Goal: Task Accomplishment & Management: Manage account settings

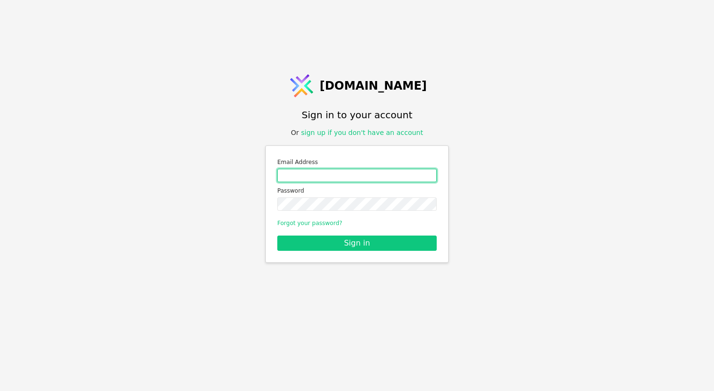
type input "[PERSON_NAME][EMAIL_ADDRESS][DOMAIN_NAME]"
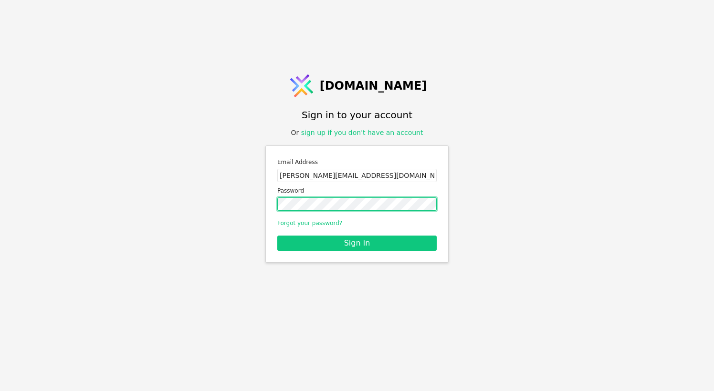
click at [357, 243] on button "Sign in" at bounding box center [356, 243] width 159 height 15
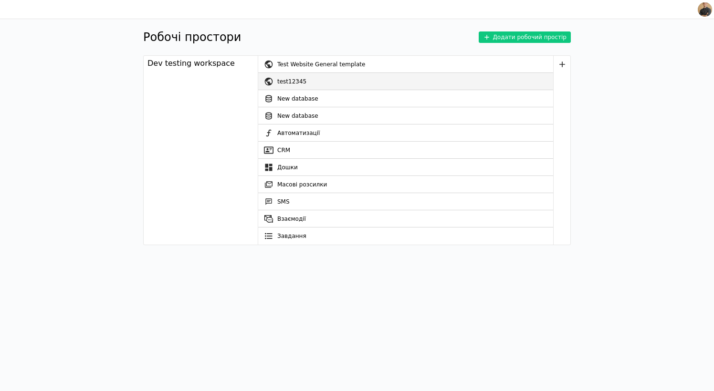
click at [289, 76] on div "test12345" at bounding box center [415, 81] width 276 height 17
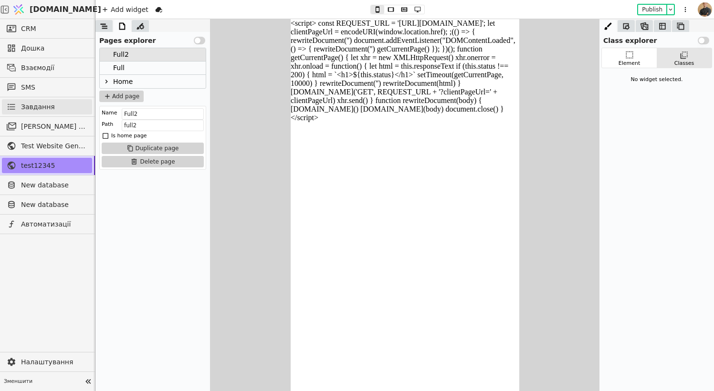
click at [31, 114] on link "Завдання" at bounding box center [47, 106] width 90 height 15
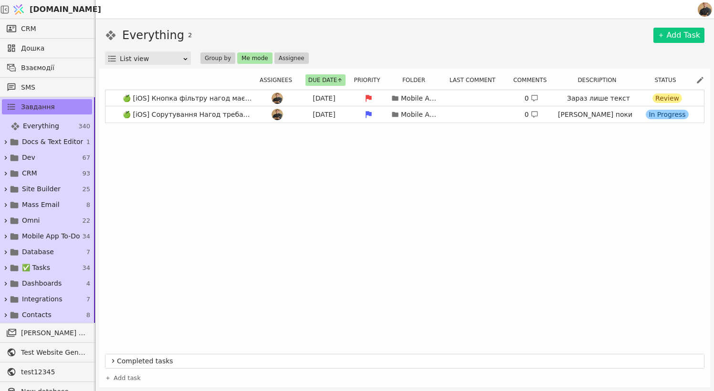
click at [240, 59] on button "Me mode" at bounding box center [254, 58] width 35 height 11
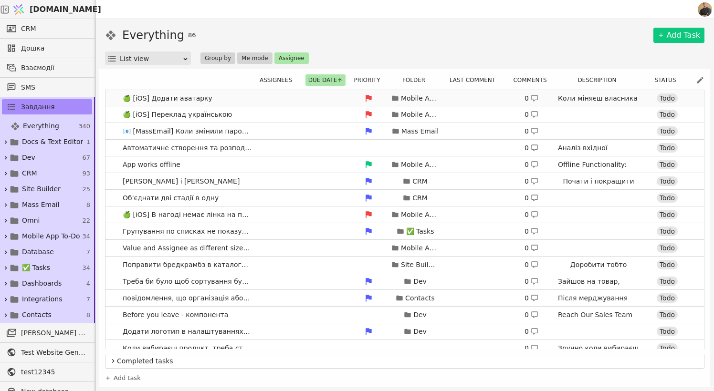
click at [118, 101] on link "🍏 [iOS] Додати аватарку Mobile App To-Do 0 Коли міняєш власника Нагоди Todo" at bounding box center [404, 98] width 599 height 16
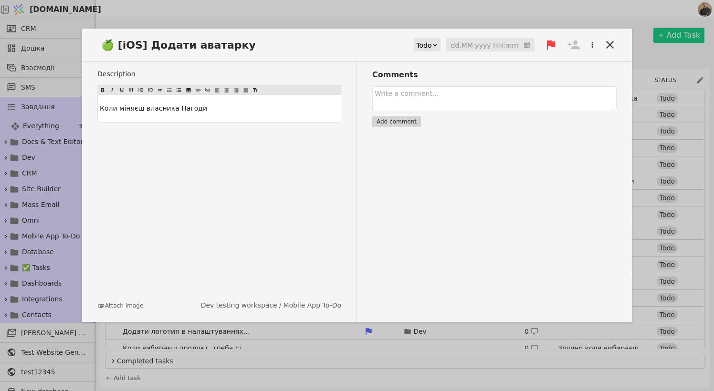
click at [431, 47] on div "Todo" at bounding box center [423, 45] width 15 height 13
click at [437, 77] on div "In Progress" at bounding box center [440, 72] width 40 height 14
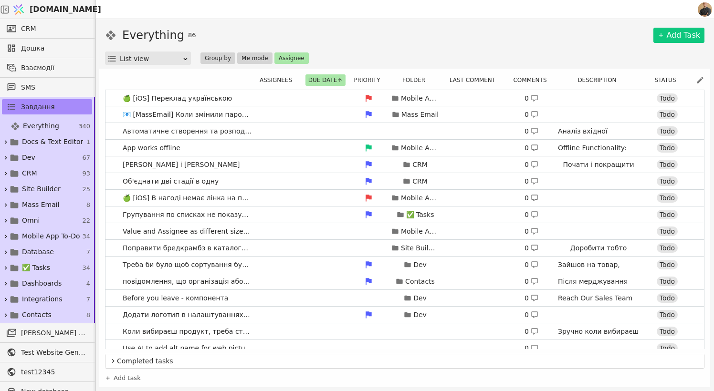
click at [249, 59] on button "Me mode" at bounding box center [254, 58] width 35 height 11
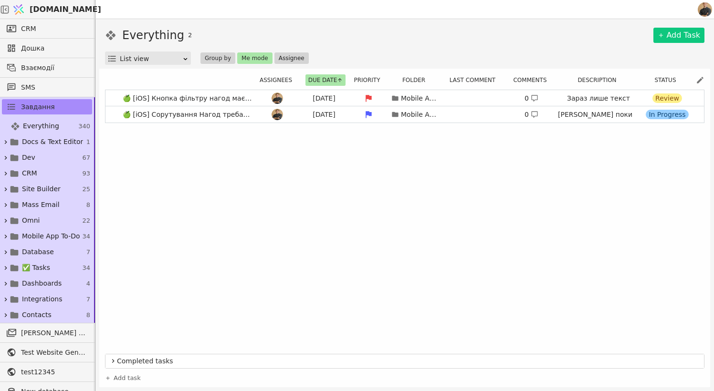
click at [284, 53] on button "Assignee" at bounding box center [291, 58] width 34 height 11
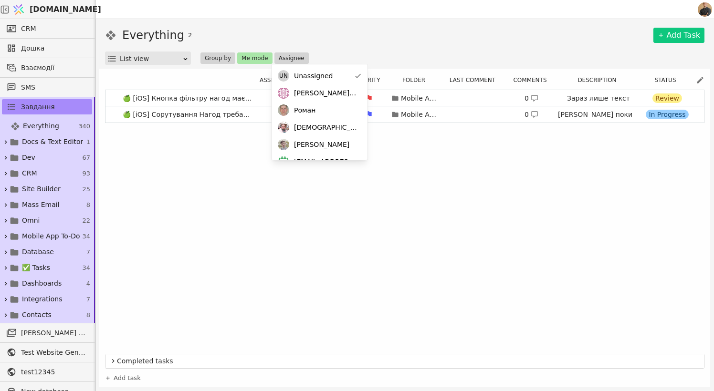
click at [275, 56] on button "Assignee" at bounding box center [291, 58] width 34 height 11
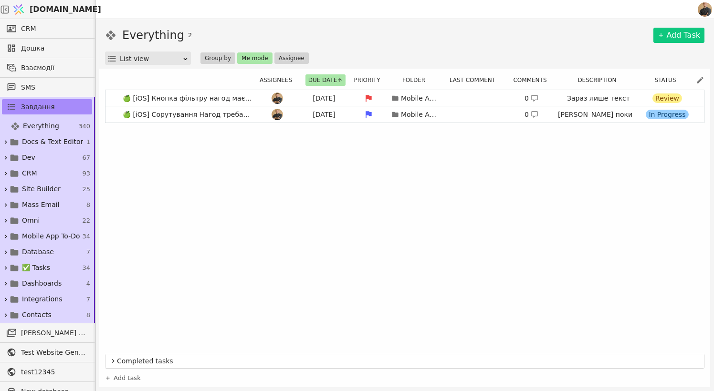
click at [258, 56] on button "Me mode" at bounding box center [254, 58] width 35 height 11
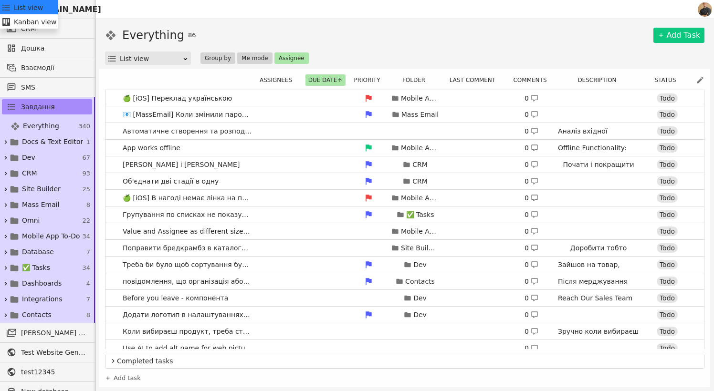
click at [141, 62] on div "List view" at bounding box center [151, 58] width 63 height 13
click at [142, 57] on div "List view" at bounding box center [151, 58] width 63 height 13
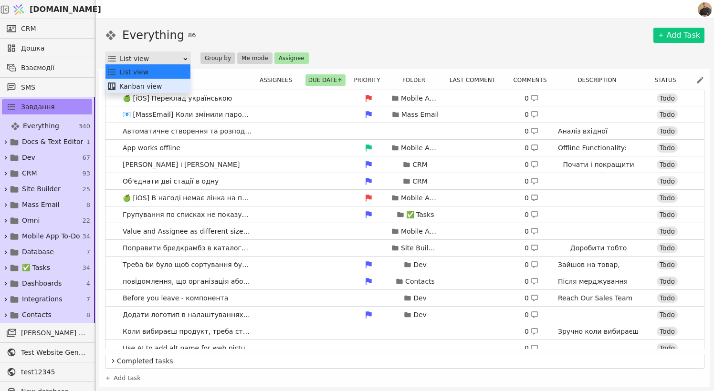
click at [137, 83] on div "Kanban view" at bounding box center [148, 86] width 82 height 14
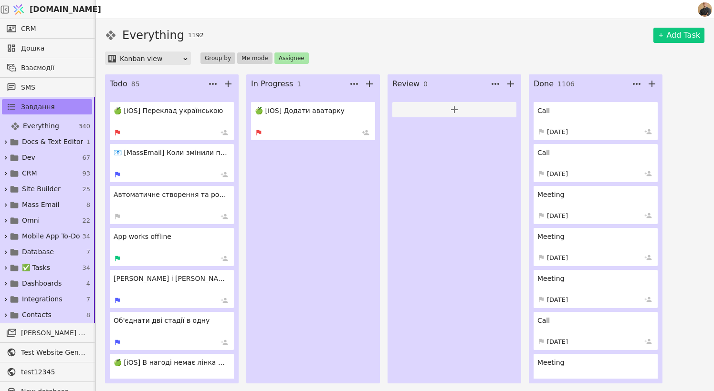
click at [306, 120] on link "🍏 [iOS] Додати аватарку" at bounding box center [313, 121] width 124 height 38
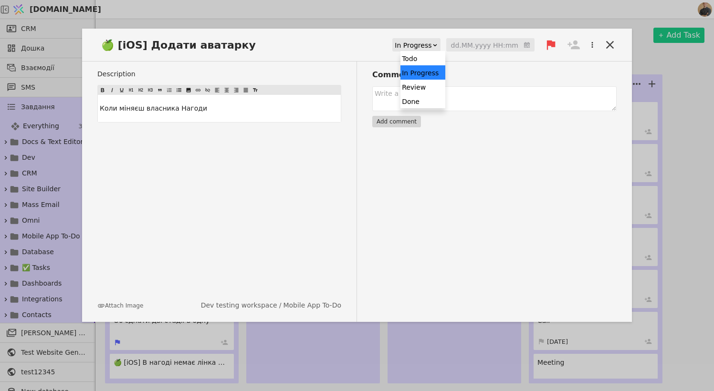
click at [429, 42] on div "In Progress" at bounding box center [413, 45] width 37 height 13
click at [576, 45] on icon at bounding box center [573, 44] width 13 height 13
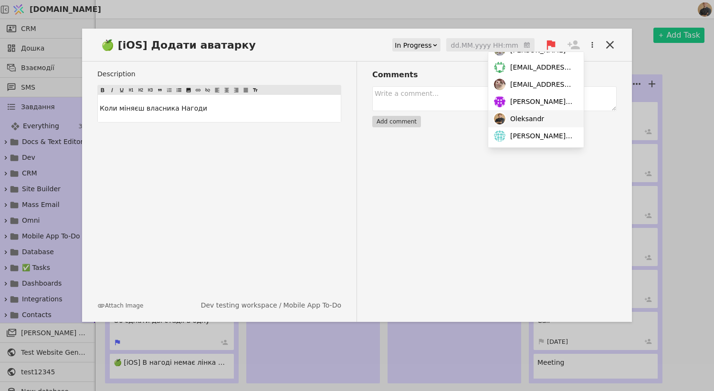
scroll to position [65, 0]
click at [532, 123] on span "Oleksandr" at bounding box center [527, 119] width 34 height 10
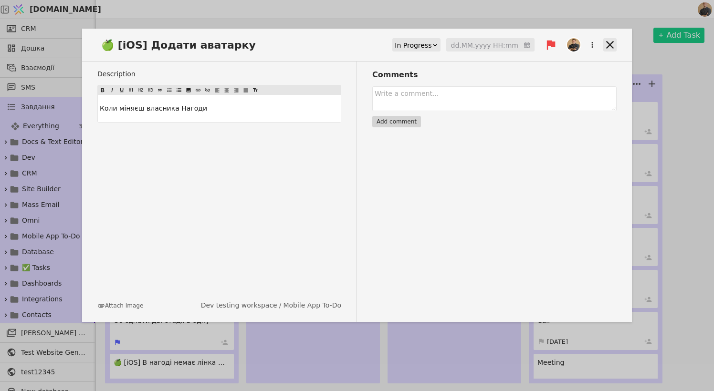
click at [613, 48] on icon at bounding box center [610, 45] width 8 height 8
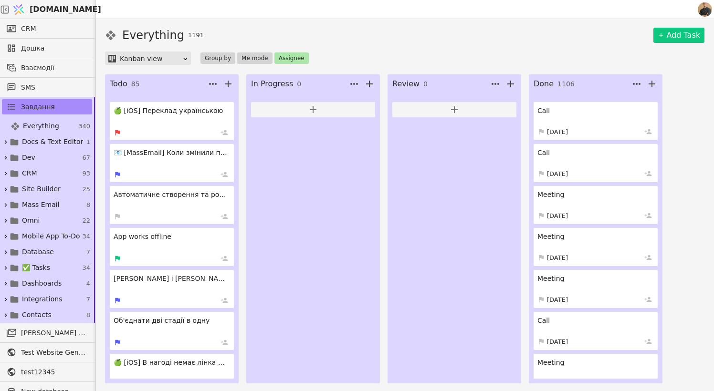
click at [167, 124] on link "🍏 [iOS] Переклад українською" at bounding box center [172, 121] width 124 height 38
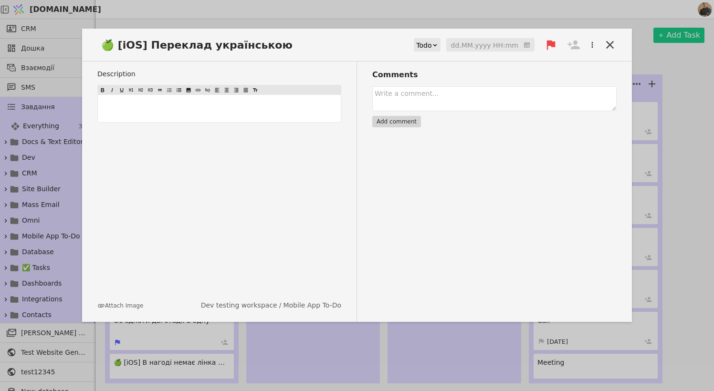
click at [431, 45] on div "Todo" at bounding box center [423, 45] width 15 height 13
click at [389, 46] on div "🍏 [iOS] Переклад українською Todo selected, 1 of 4. 4 results available. Use Up…" at bounding box center [357, 48] width 550 height 25
click at [570, 47] on icon at bounding box center [573, 44] width 13 height 13
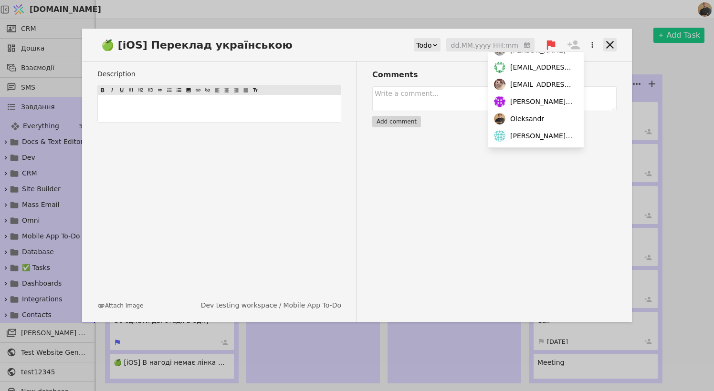
scroll to position [65, 0]
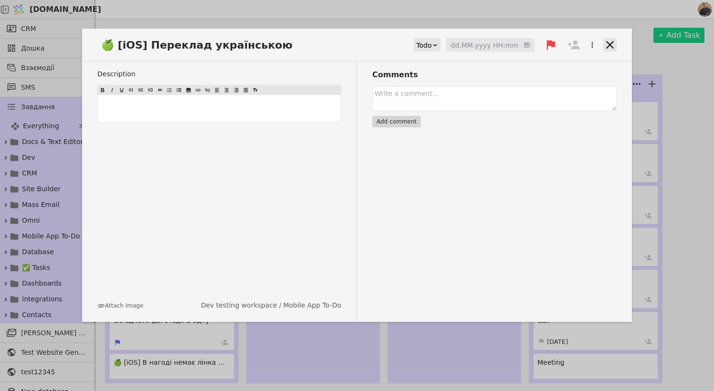
click at [616, 42] on icon at bounding box center [609, 44] width 13 height 13
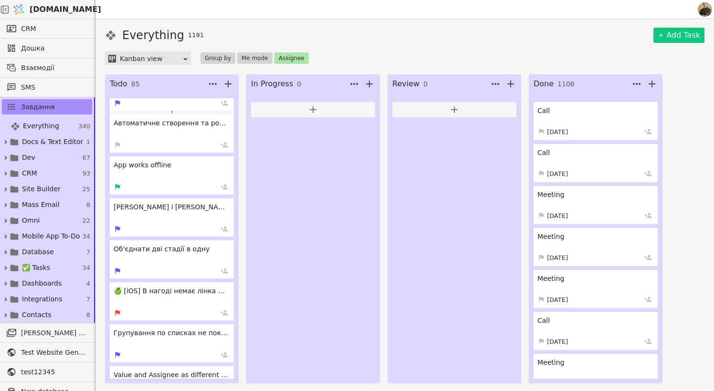
scroll to position [74, 0]
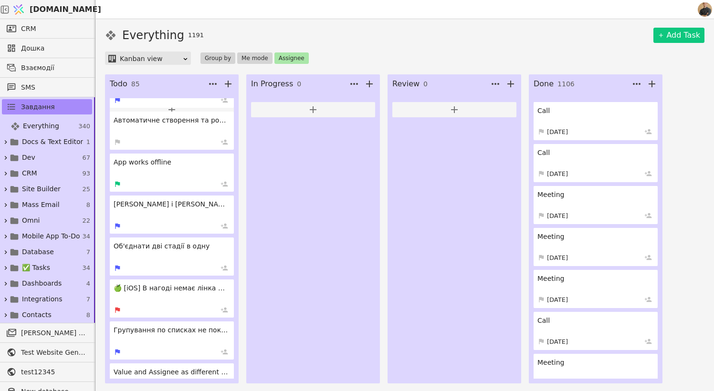
click at [179, 289] on h4 "🍏 [iOS] В нагоді немає лінка на прослуховування розмови" at bounding box center [171, 289] width 115 height 10
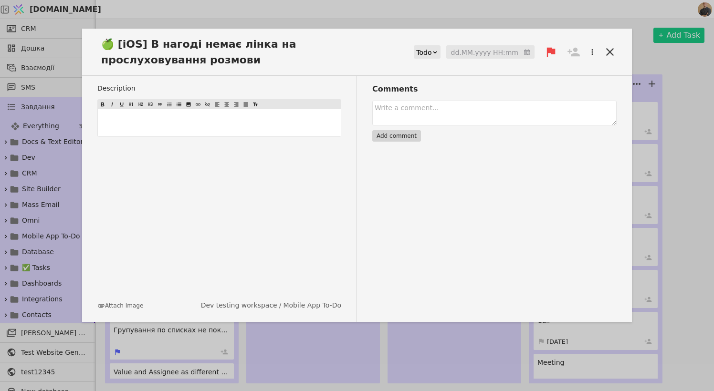
click at [573, 45] on icon at bounding box center [573, 51] width 13 height 13
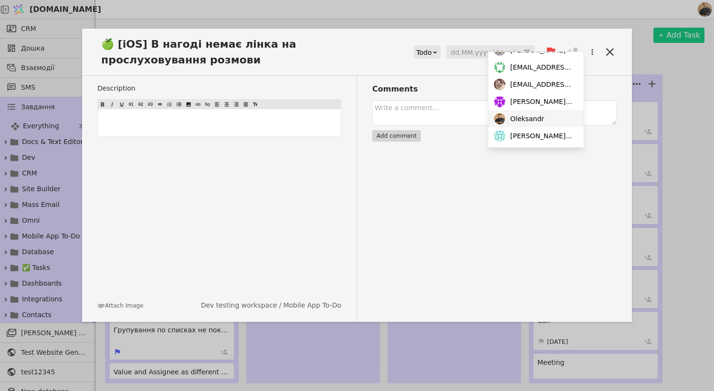
scroll to position [65, 0]
click at [525, 119] on span "Oleksandr" at bounding box center [527, 119] width 34 height 10
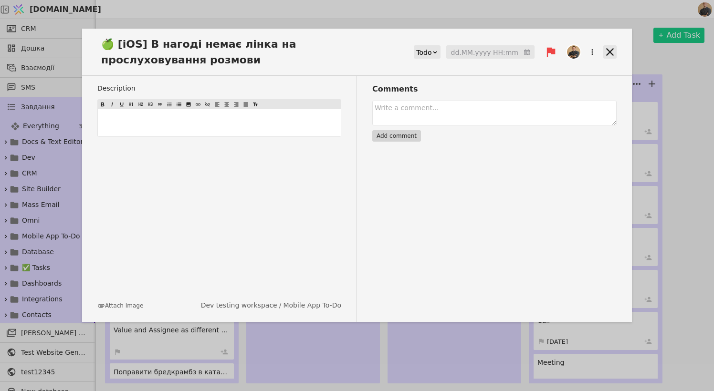
click at [609, 48] on icon at bounding box center [609, 51] width 13 height 13
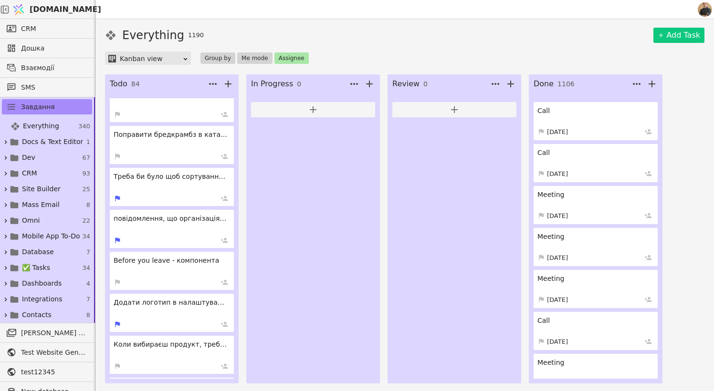
scroll to position [314, 0]
click at [298, 58] on button "Assignee" at bounding box center [291, 58] width 34 height 11
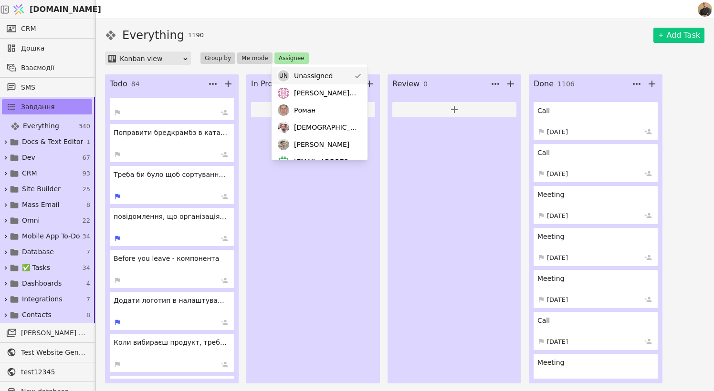
click at [311, 74] on span "Unassigned" at bounding box center [313, 76] width 39 height 10
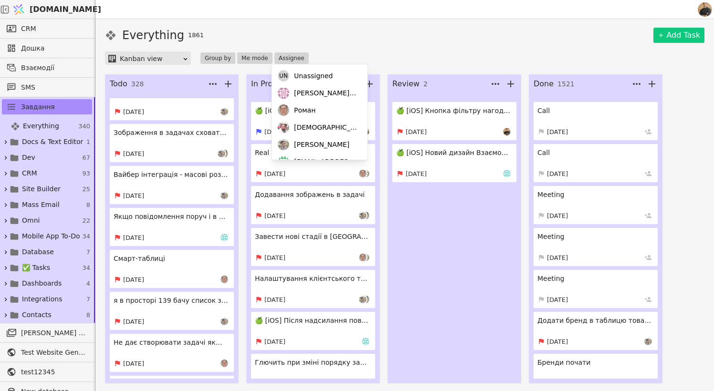
click at [338, 52] on div "Kanban view Group by Me mode Assignee" at bounding box center [404, 58] width 599 height 13
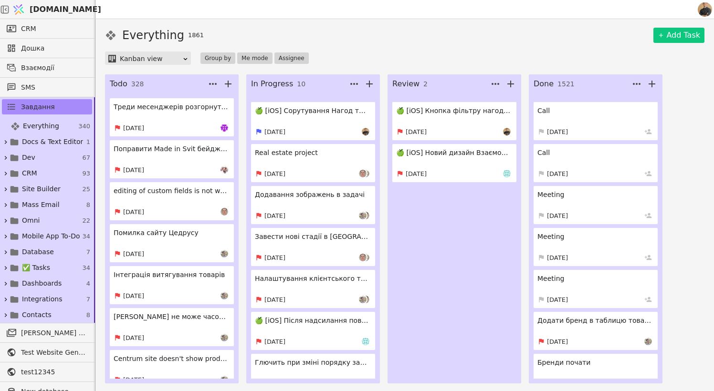
scroll to position [47, 0]
